Goal: Task Accomplishment & Management: Manage account settings

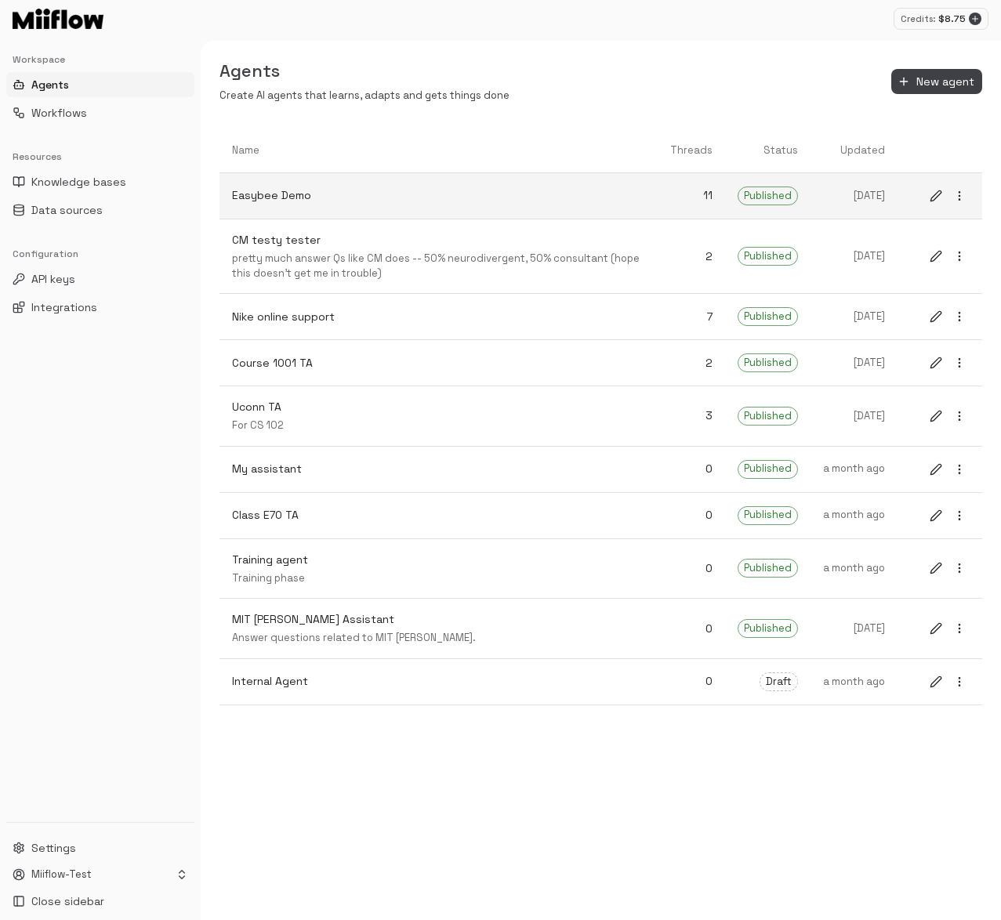
click at [958, 195] on circle "more" at bounding box center [958, 195] width 1 height 1
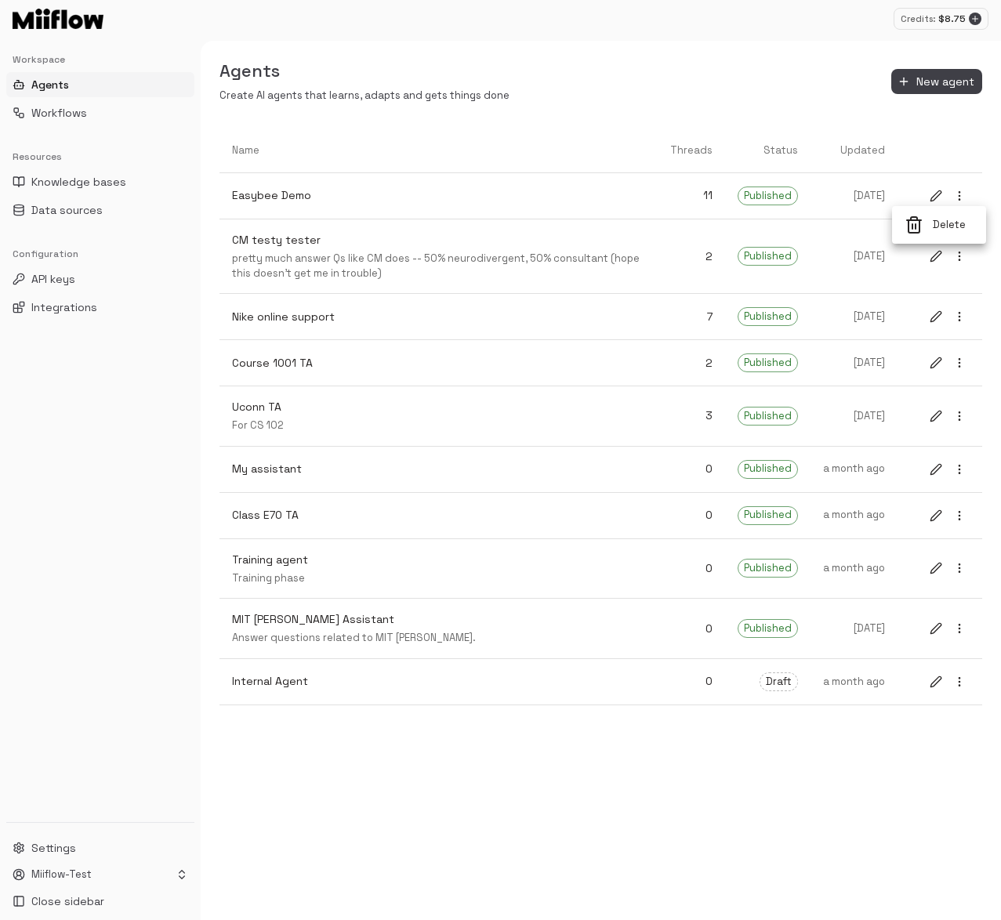
click at [604, 225] on div at bounding box center [500, 460] width 1001 height 920
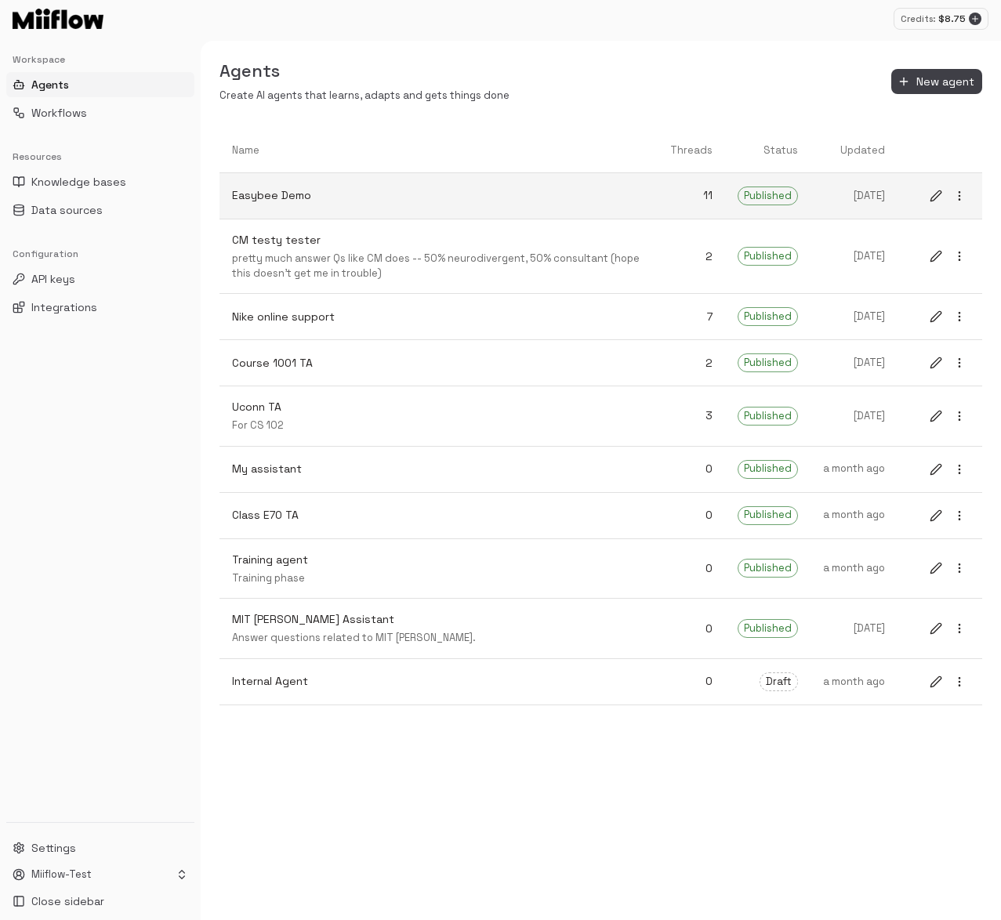
click at [371, 195] on p "Easybee Demo" at bounding box center [438, 195] width 413 height 16
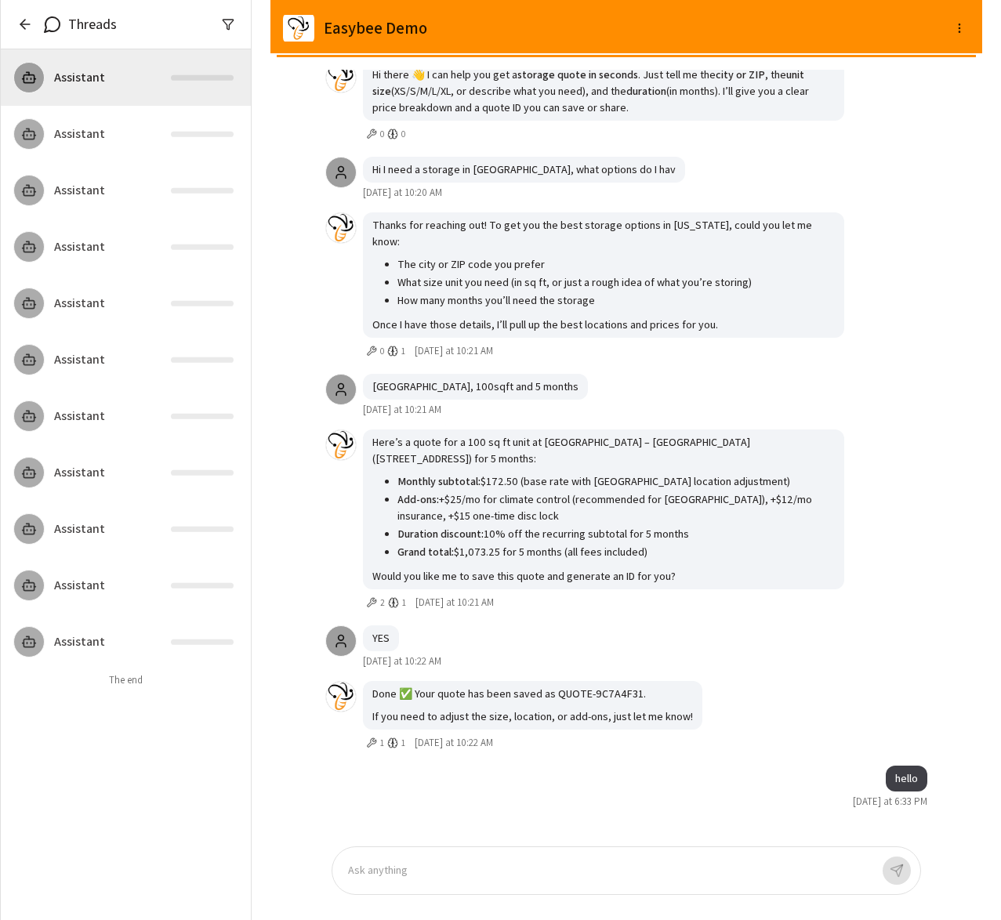
click at [23, 26] on icon "button" at bounding box center [22, 24] width 5 height 9
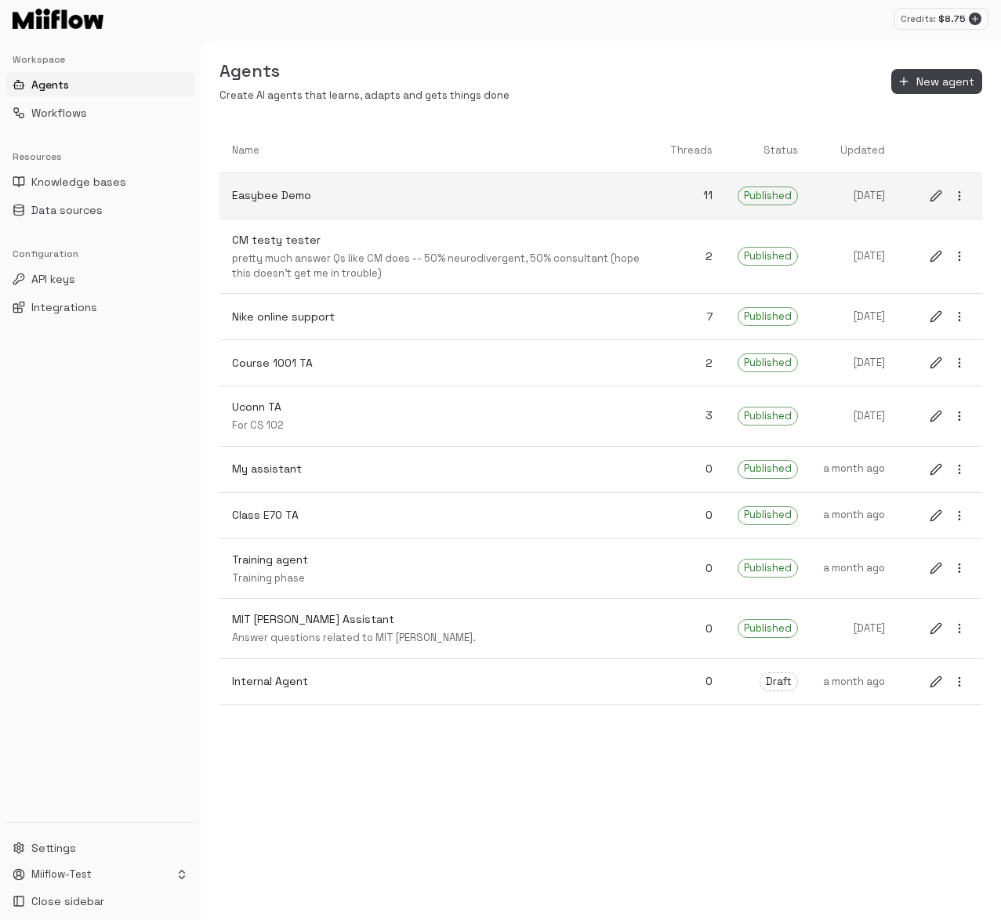
click at [937, 204] on button "edit" at bounding box center [935, 196] width 20 height 20
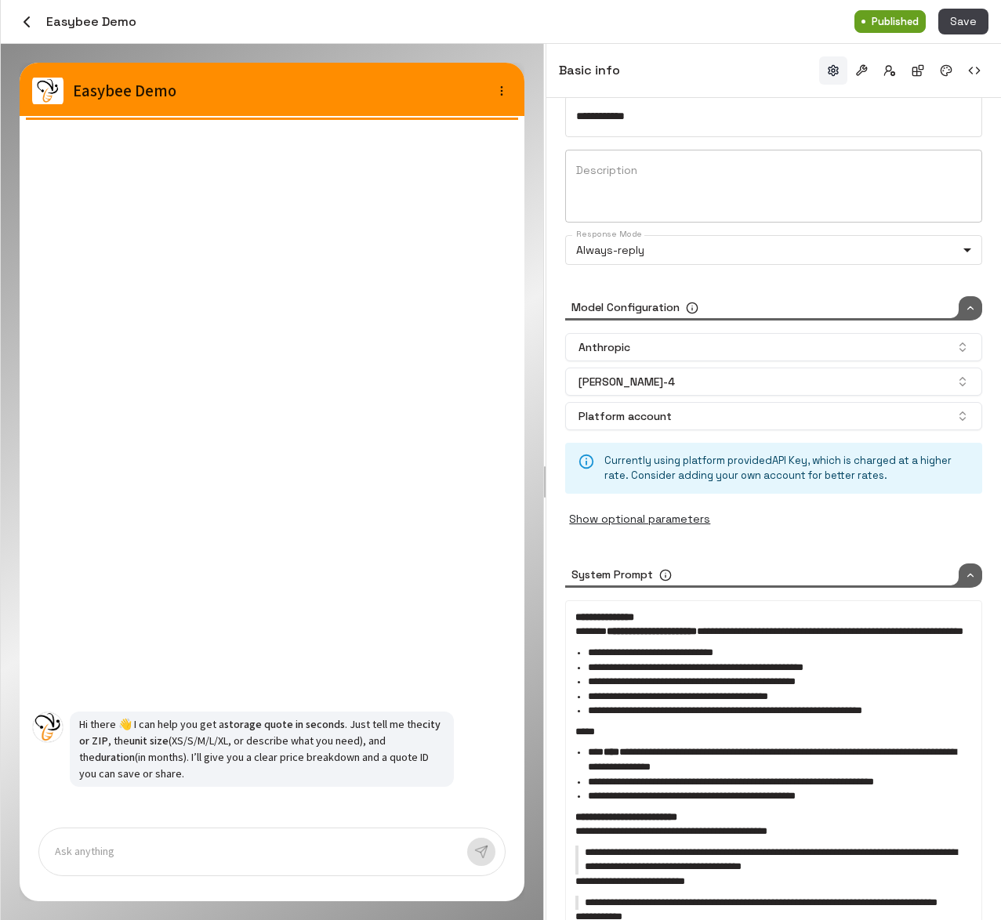
scroll to position [412, 0]
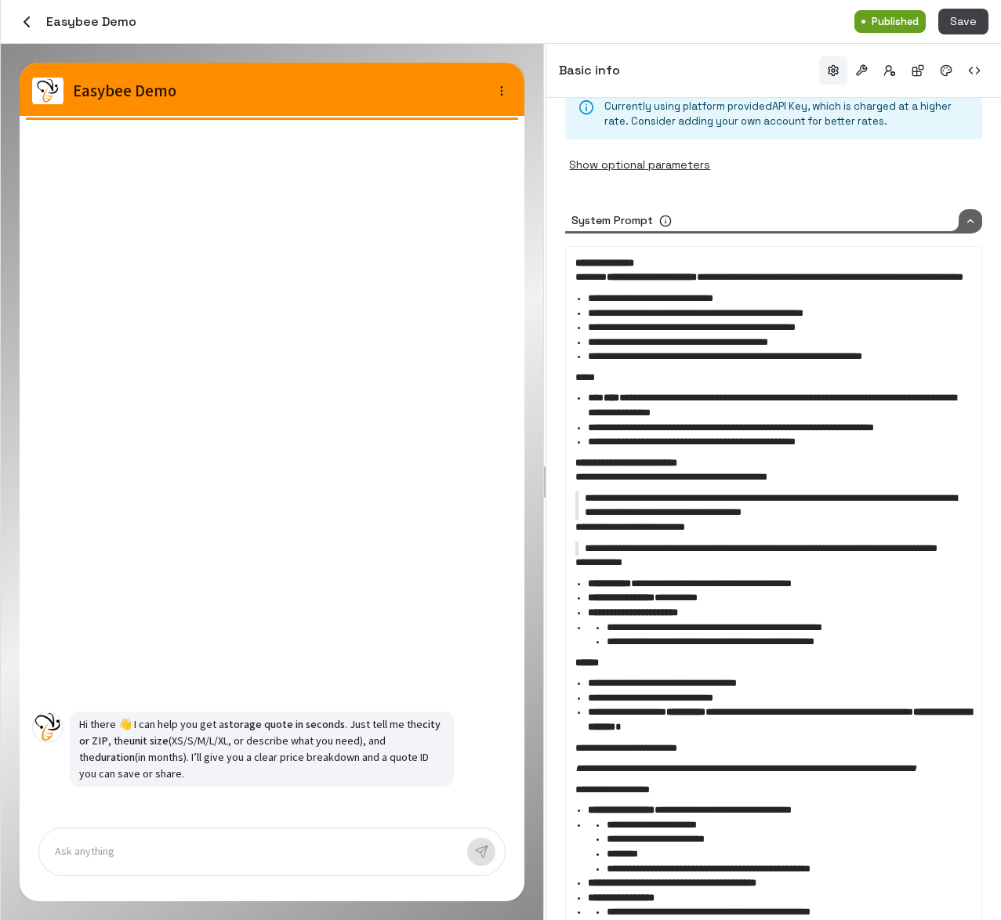
click at [253, 856] on p at bounding box center [255, 852] width 400 height 18
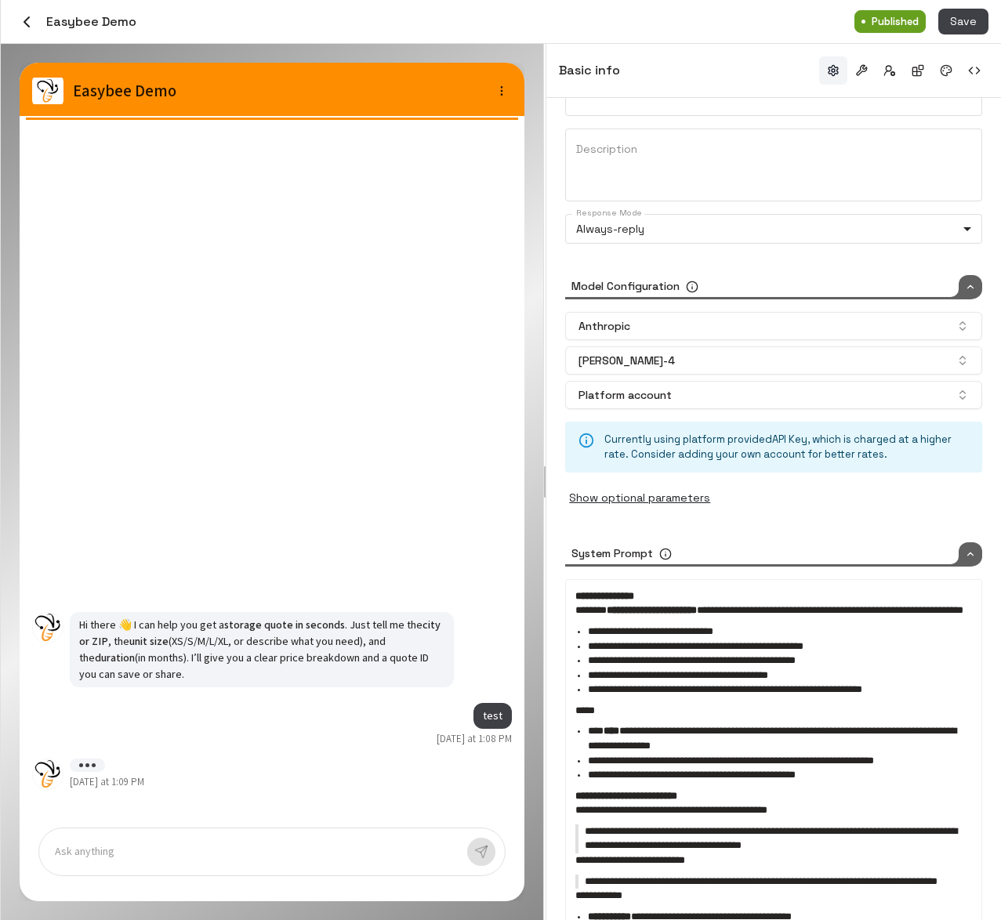
scroll to position [72, 0]
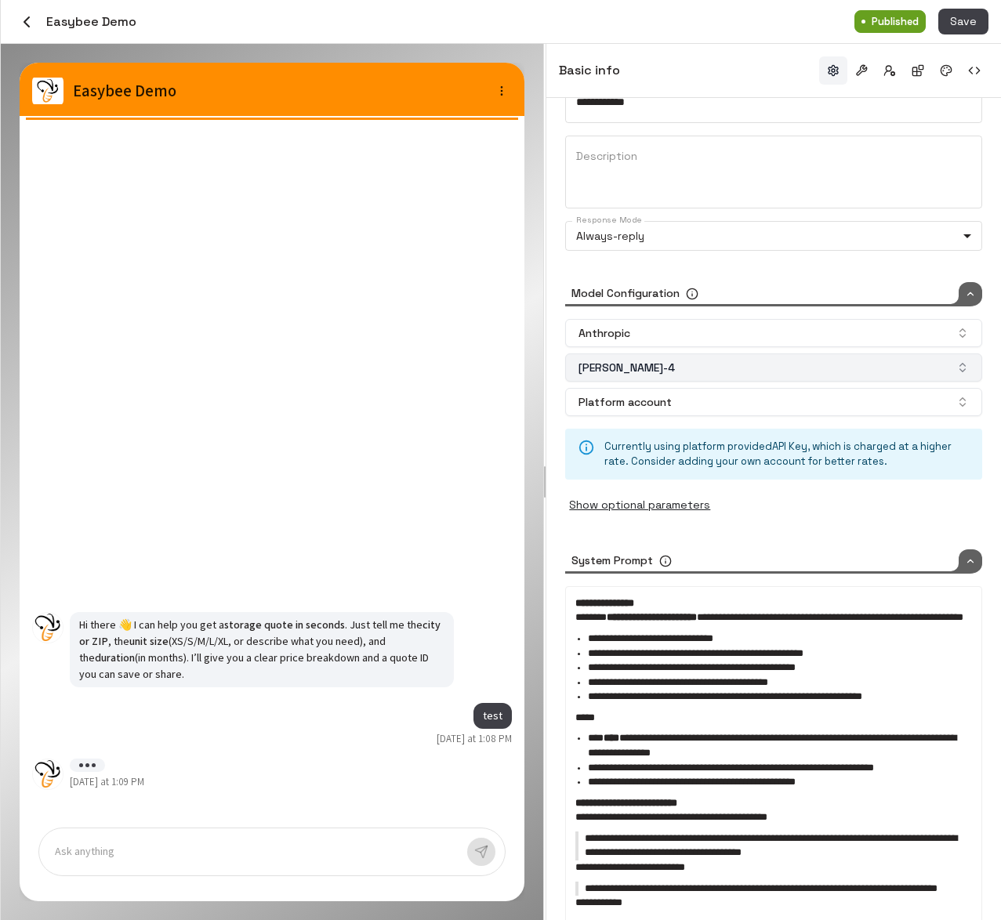
click at [785, 377] on button "claude-sonnet-4" at bounding box center [773, 367] width 417 height 28
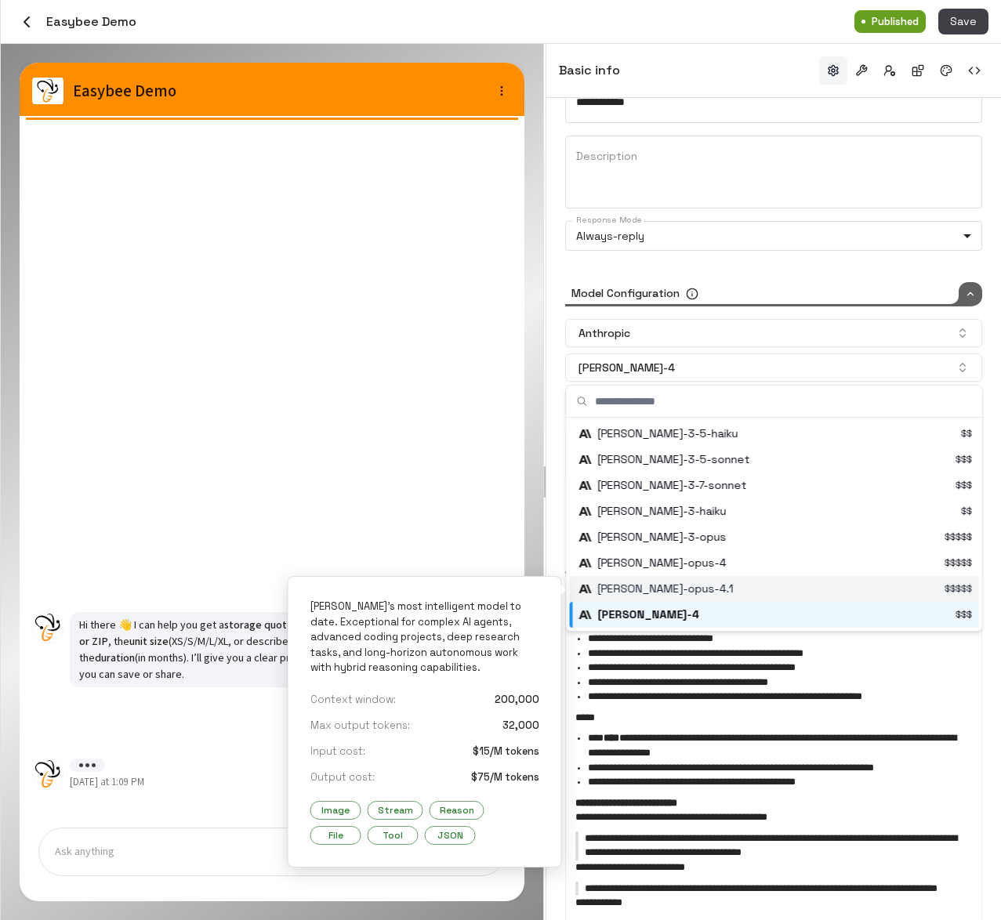
click at [784, 590] on div "Suggestions" at bounding box center [776, 589] width 406 height 26
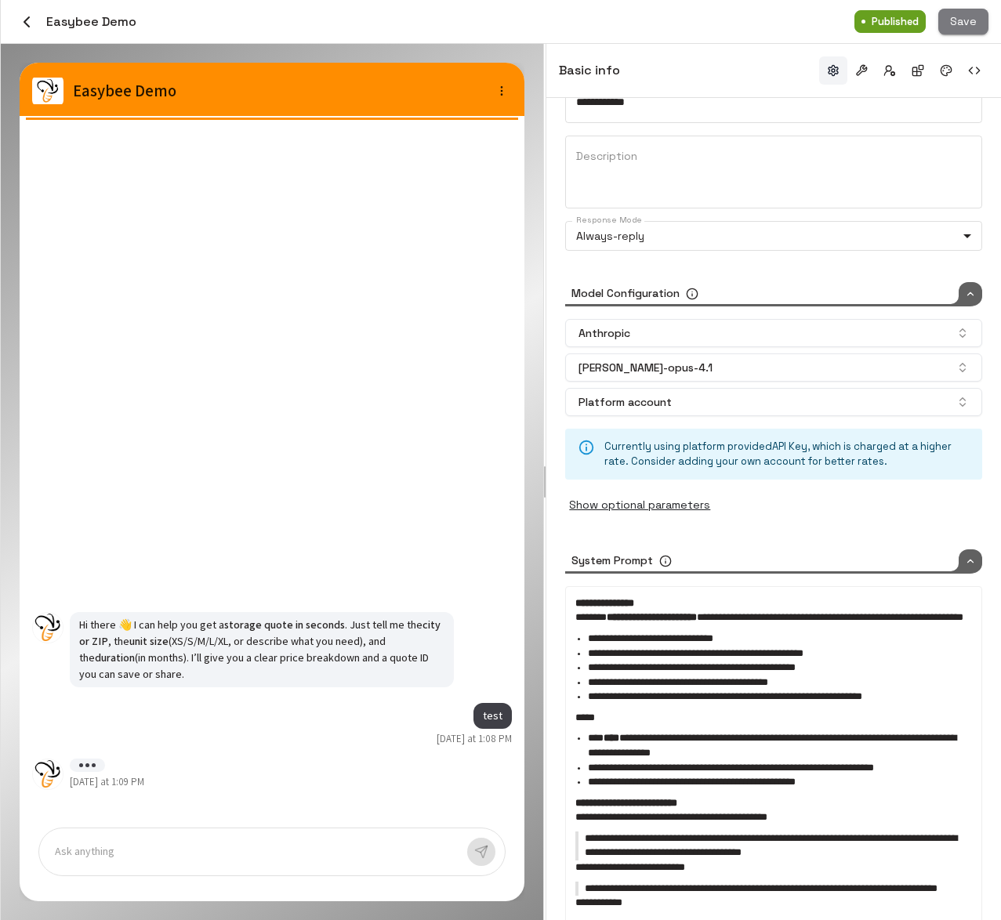
click at [963, 27] on button "Save" at bounding box center [963, 22] width 50 height 26
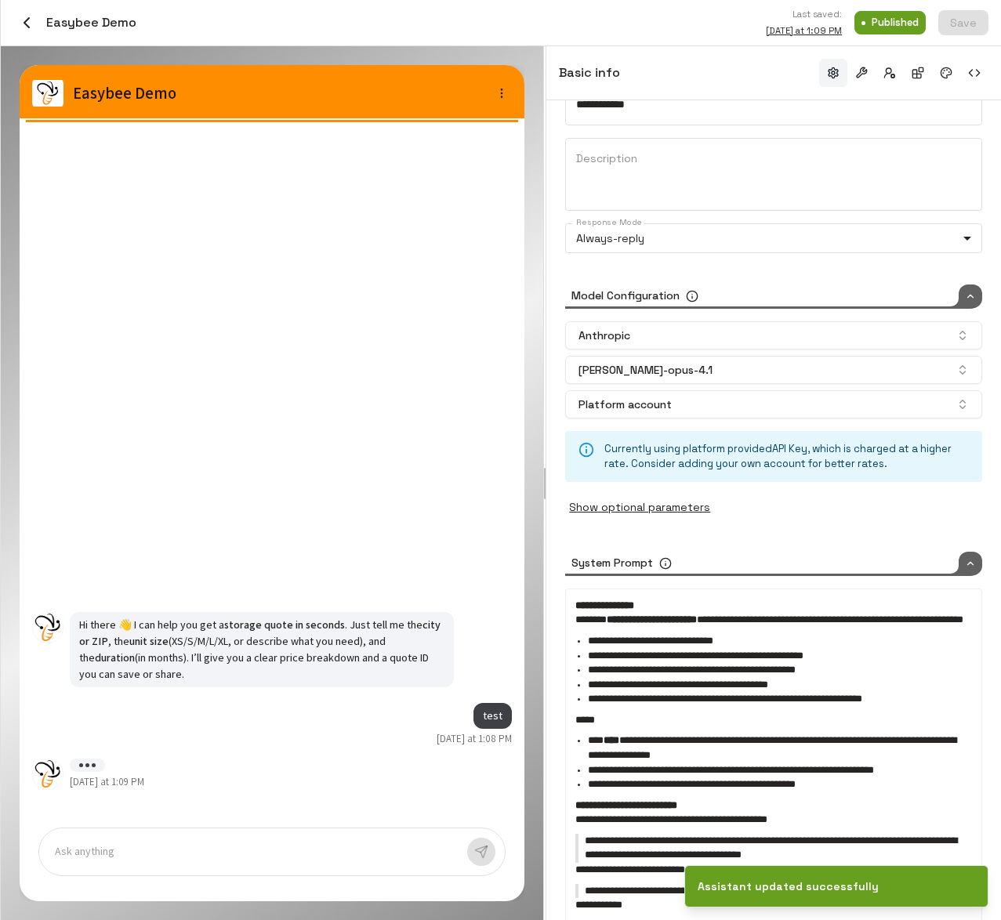
type input "****"
click at [208, 856] on div at bounding box center [255, 852] width 400 height 18
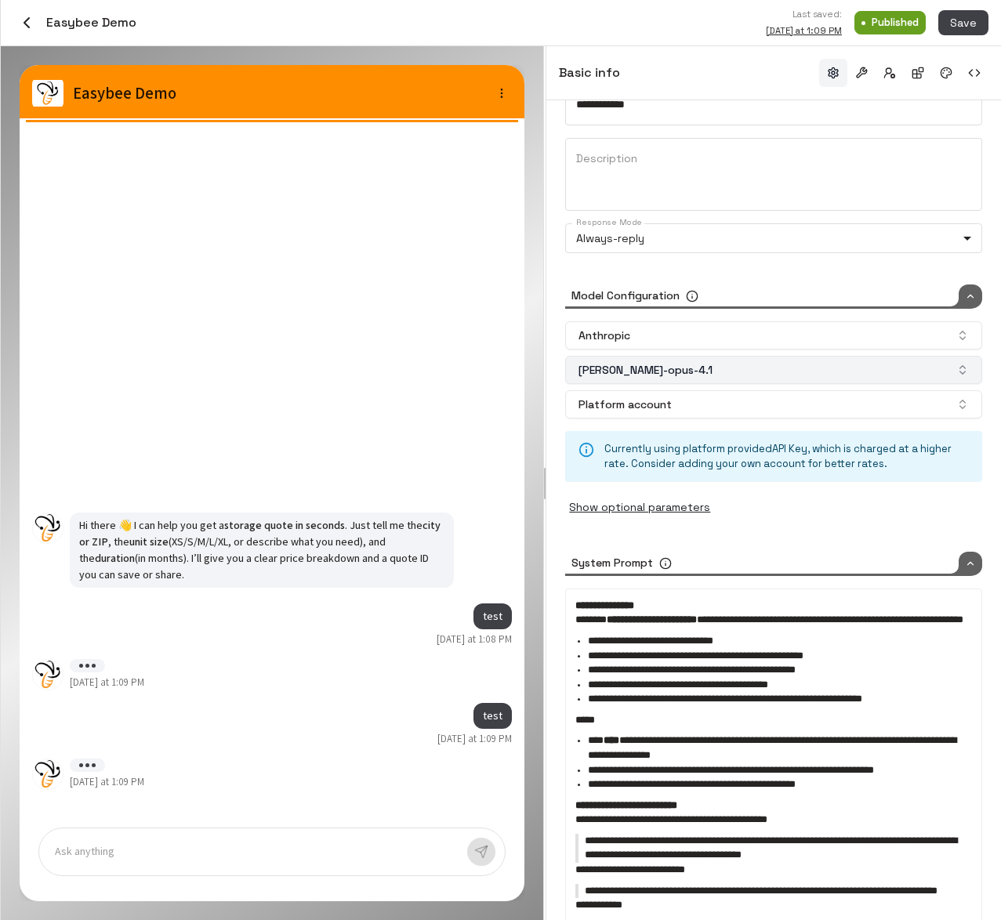
click at [817, 373] on button "claude-opus-4.1" at bounding box center [773, 370] width 417 height 28
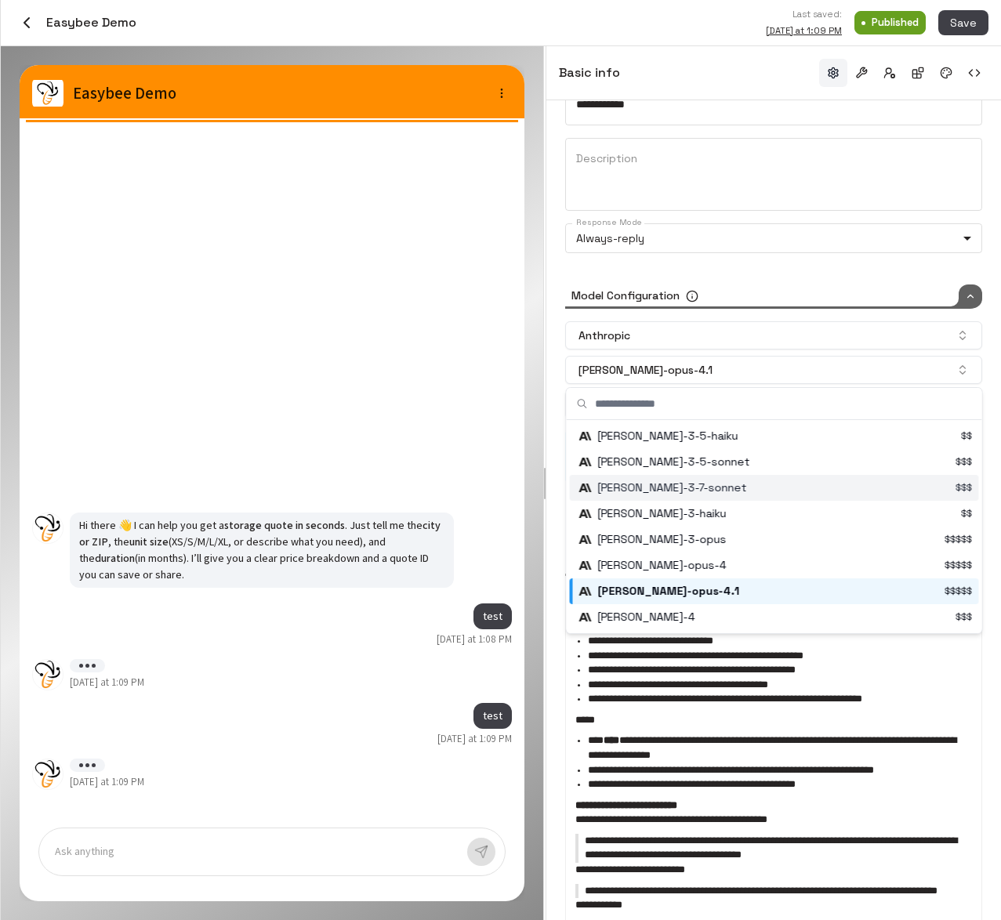
click at [769, 482] on div "Suggestions" at bounding box center [776, 488] width 406 height 26
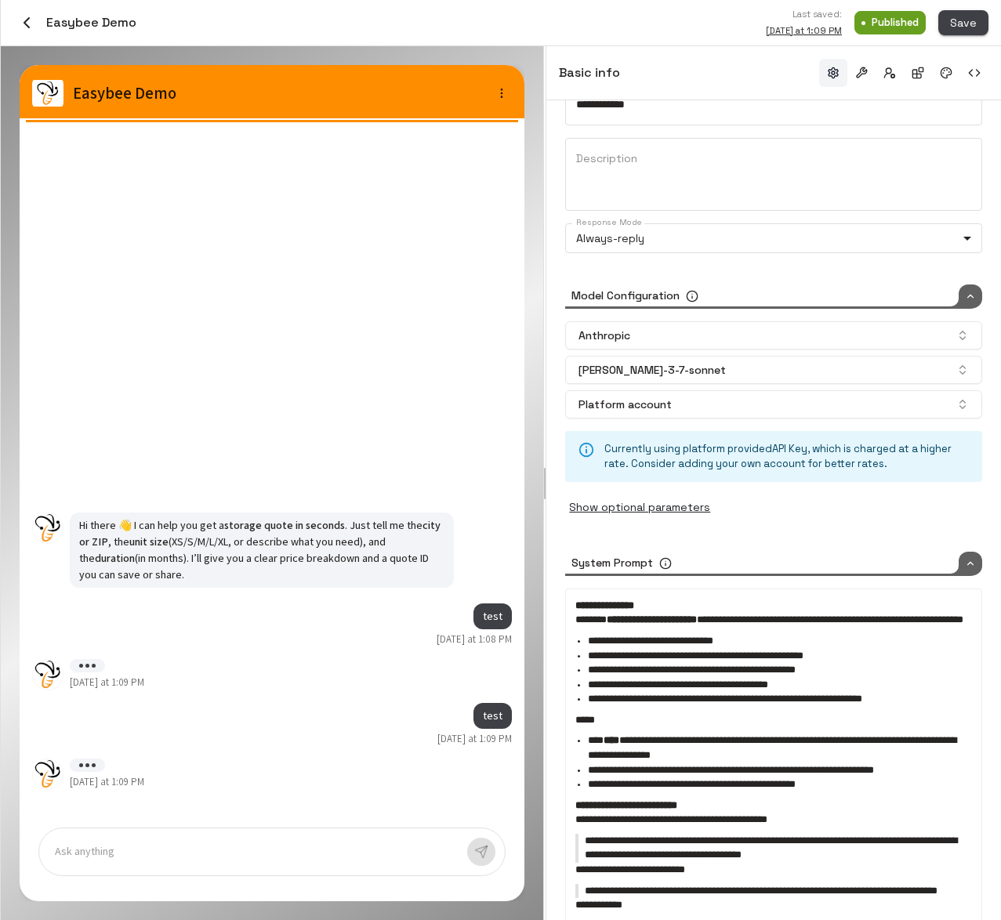
click at [961, 24] on button "Save" at bounding box center [963, 23] width 50 height 26
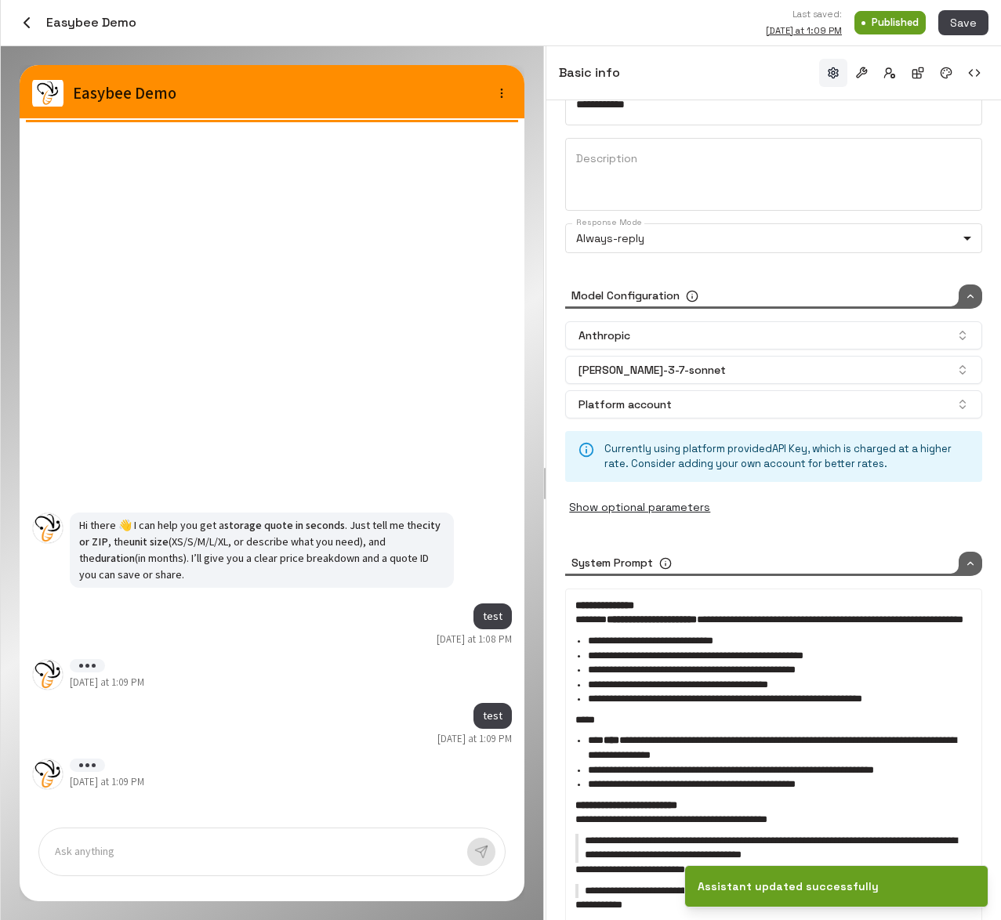
click at [180, 846] on div at bounding box center [255, 852] width 400 height 18
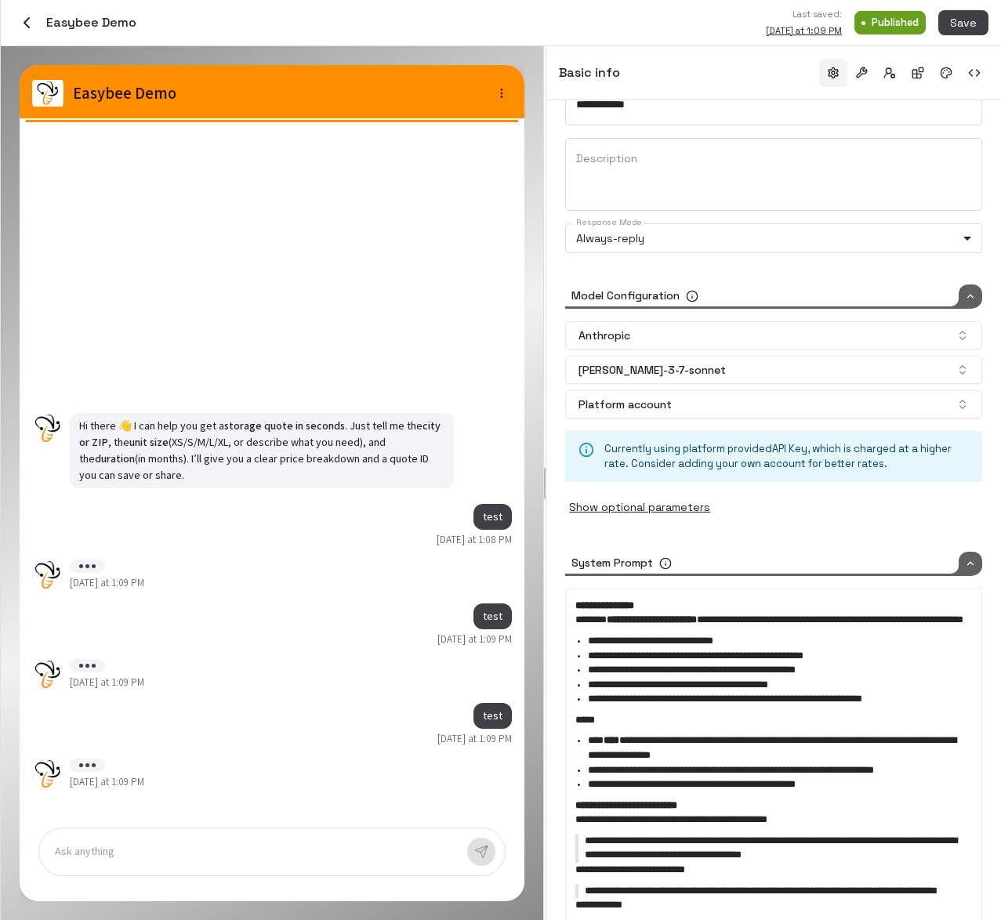
type input "****"
